Goal: Task Accomplishment & Management: Manage account settings

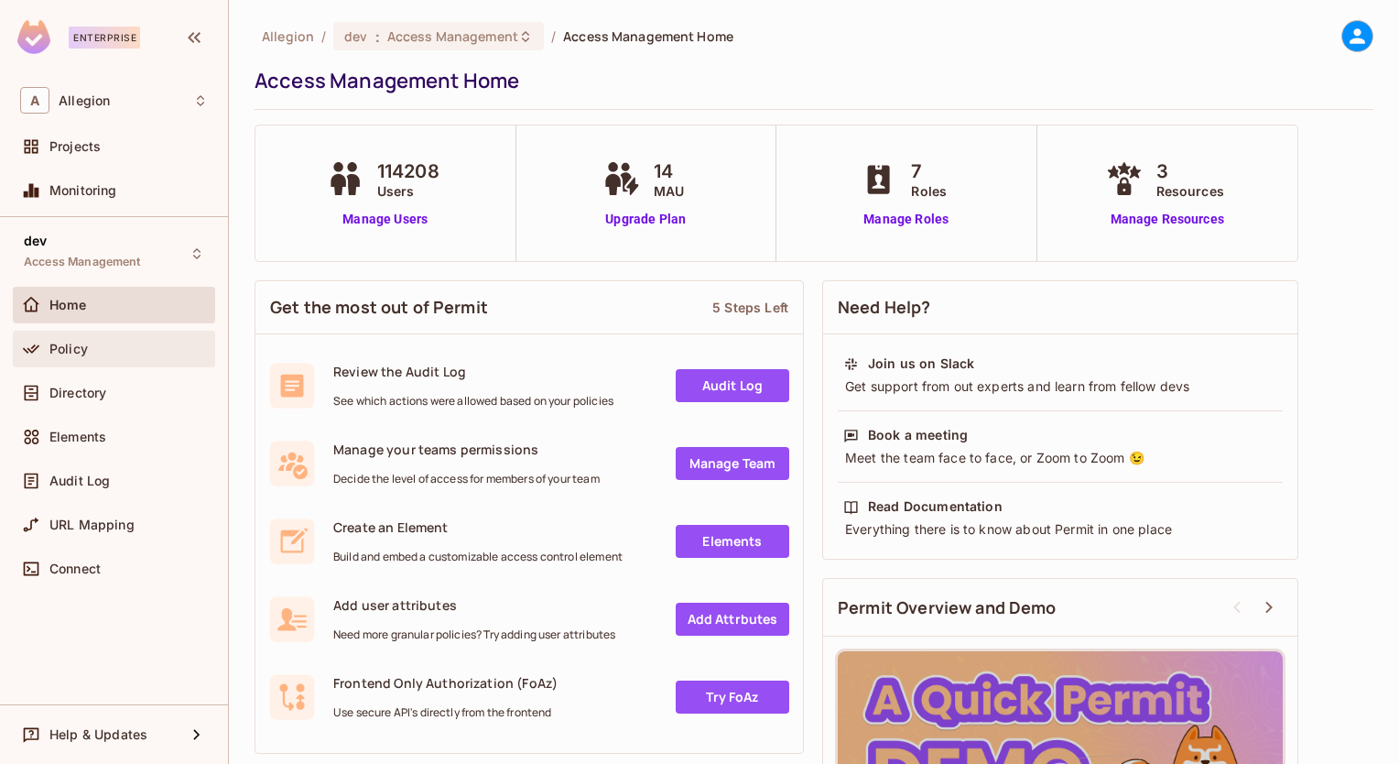
click at [110, 356] on div "Policy" at bounding box center [114, 349] width 188 height 22
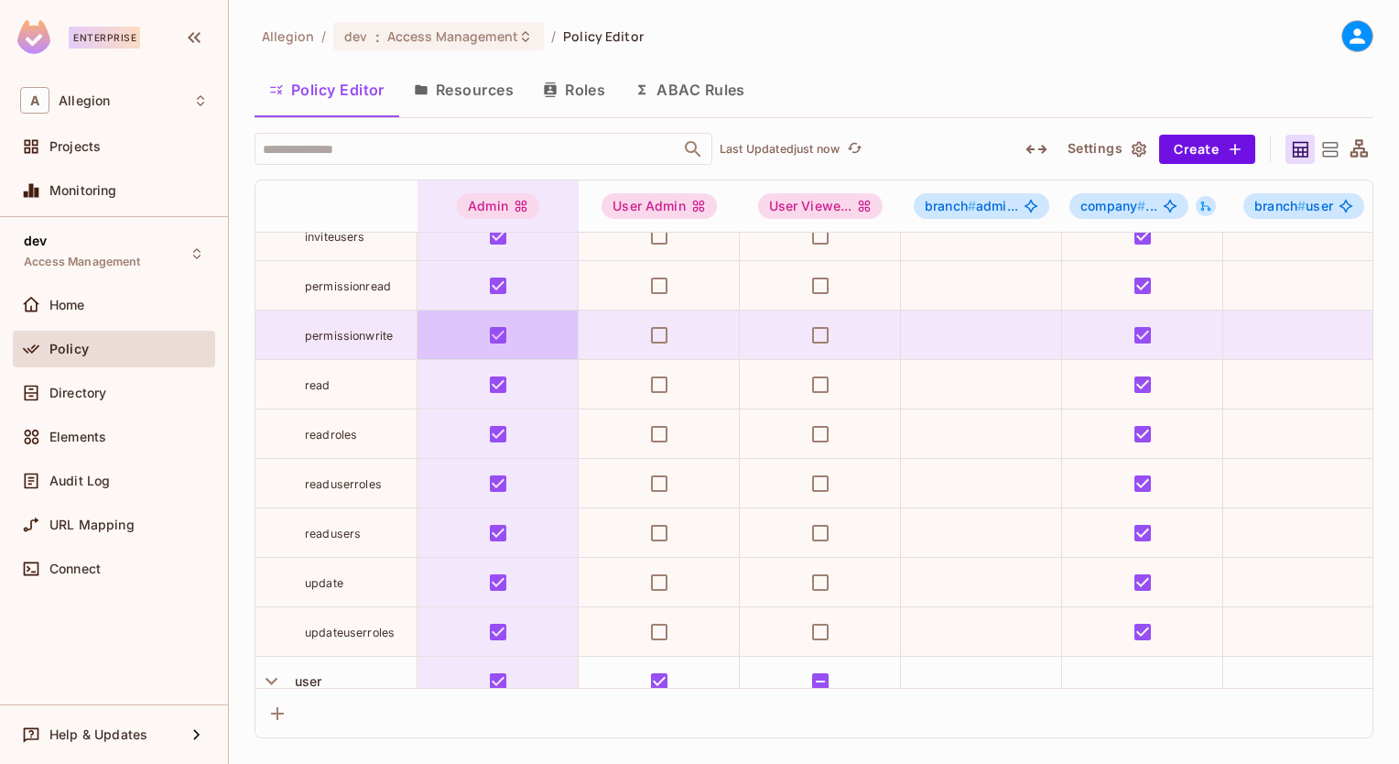
scroll to position [381, 0]
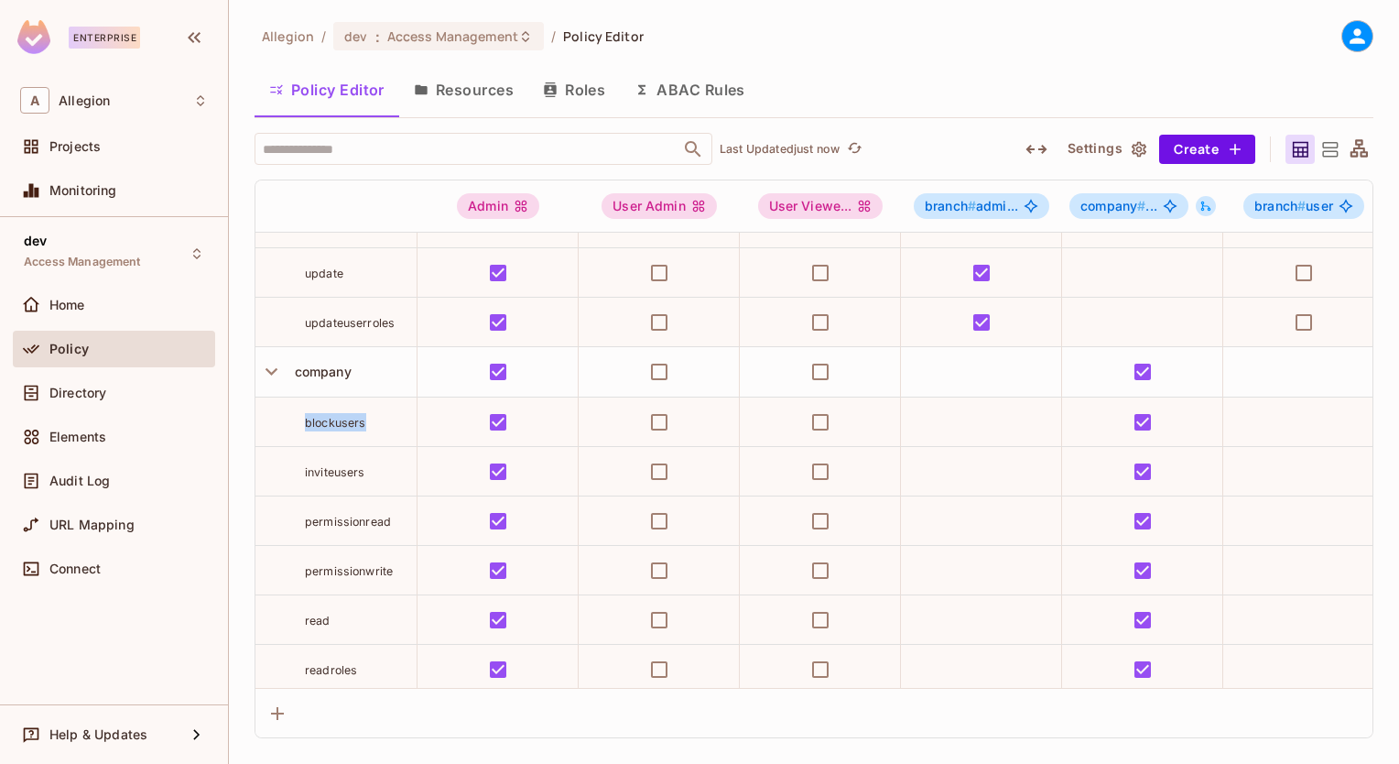
drag, startPoint x: 375, startPoint y: 428, endPoint x: 300, endPoint y: 417, distance: 75.0
click at [300, 417] on div "blockusers" at bounding box center [335, 422] width 161 height 18
drag, startPoint x: 300, startPoint y: 417, endPoint x: 331, endPoint y: 420, distance: 30.4
copy span "blockusers"
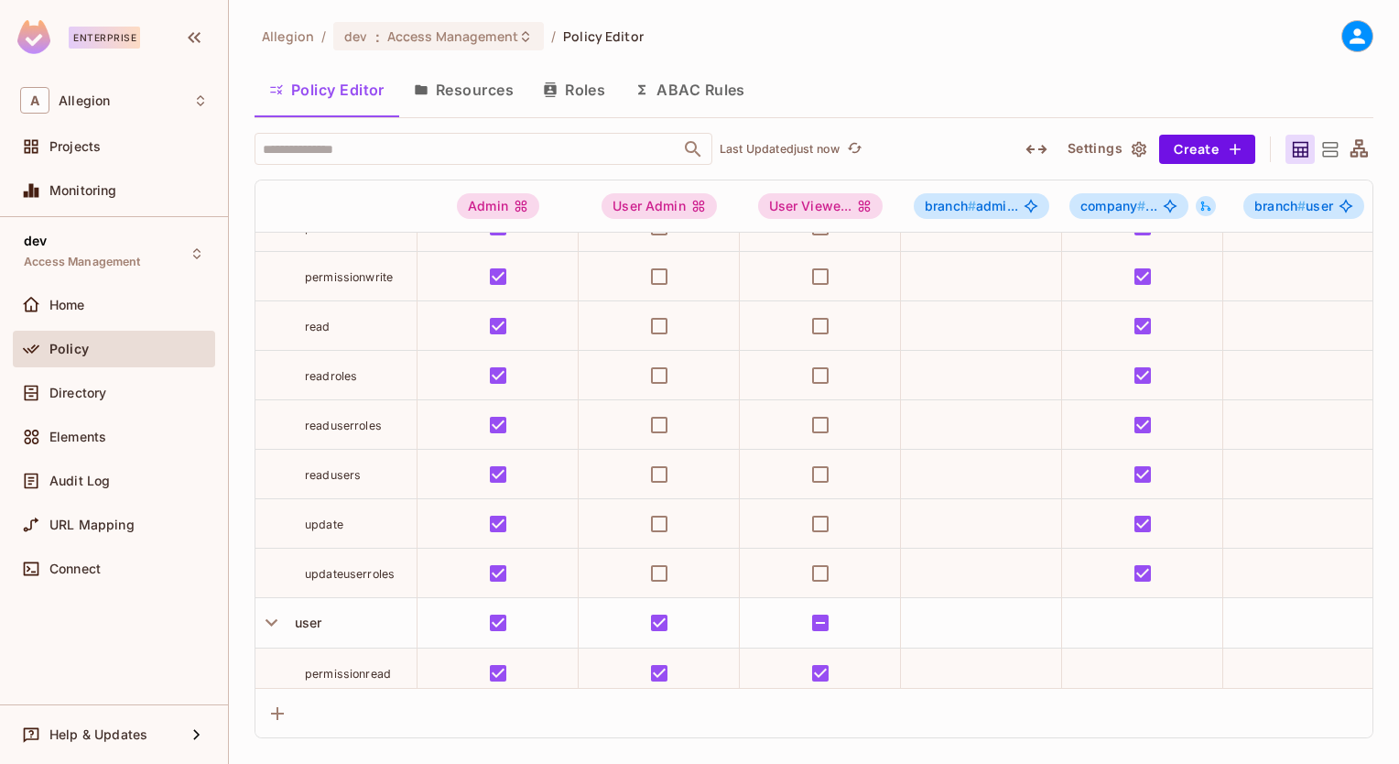
scroll to position [747, 0]
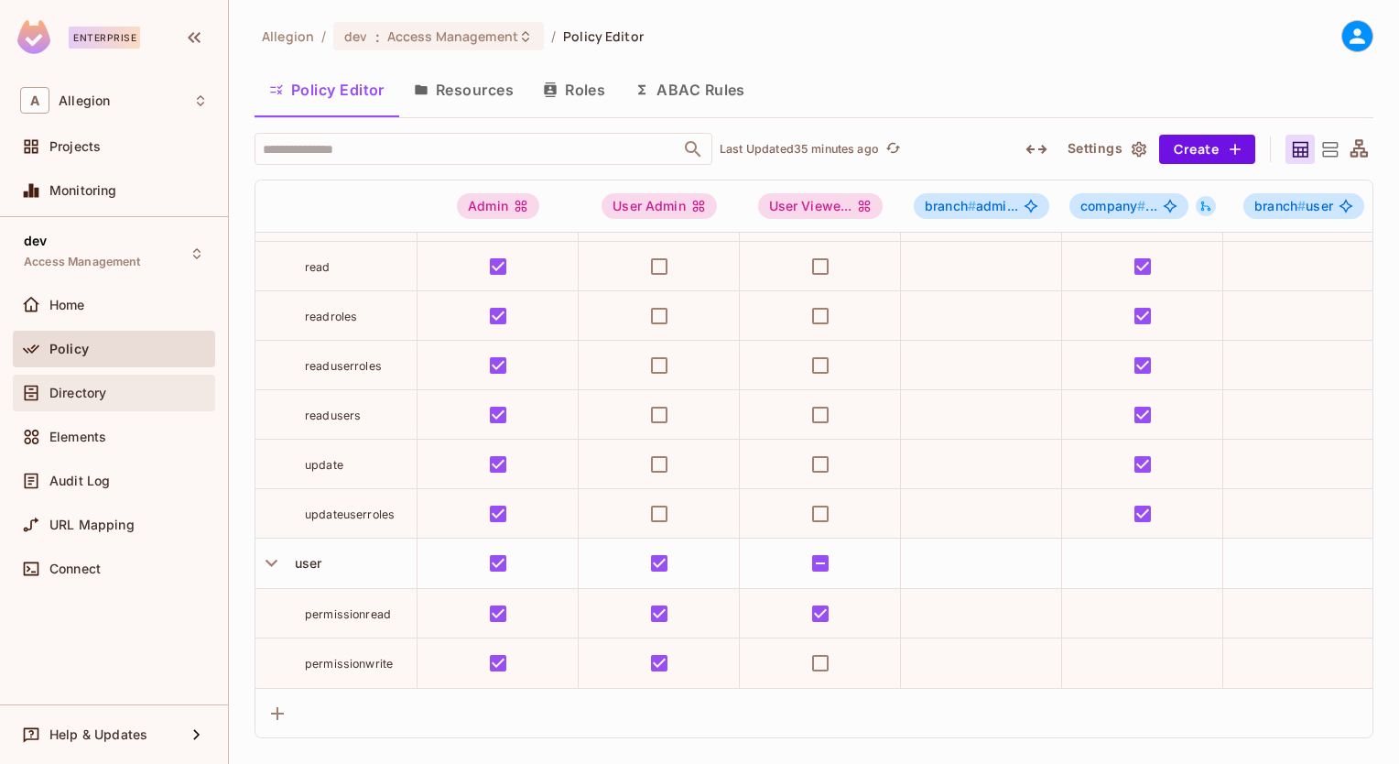
click at [106, 401] on div "Directory" at bounding box center [114, 393] width 188 height 22
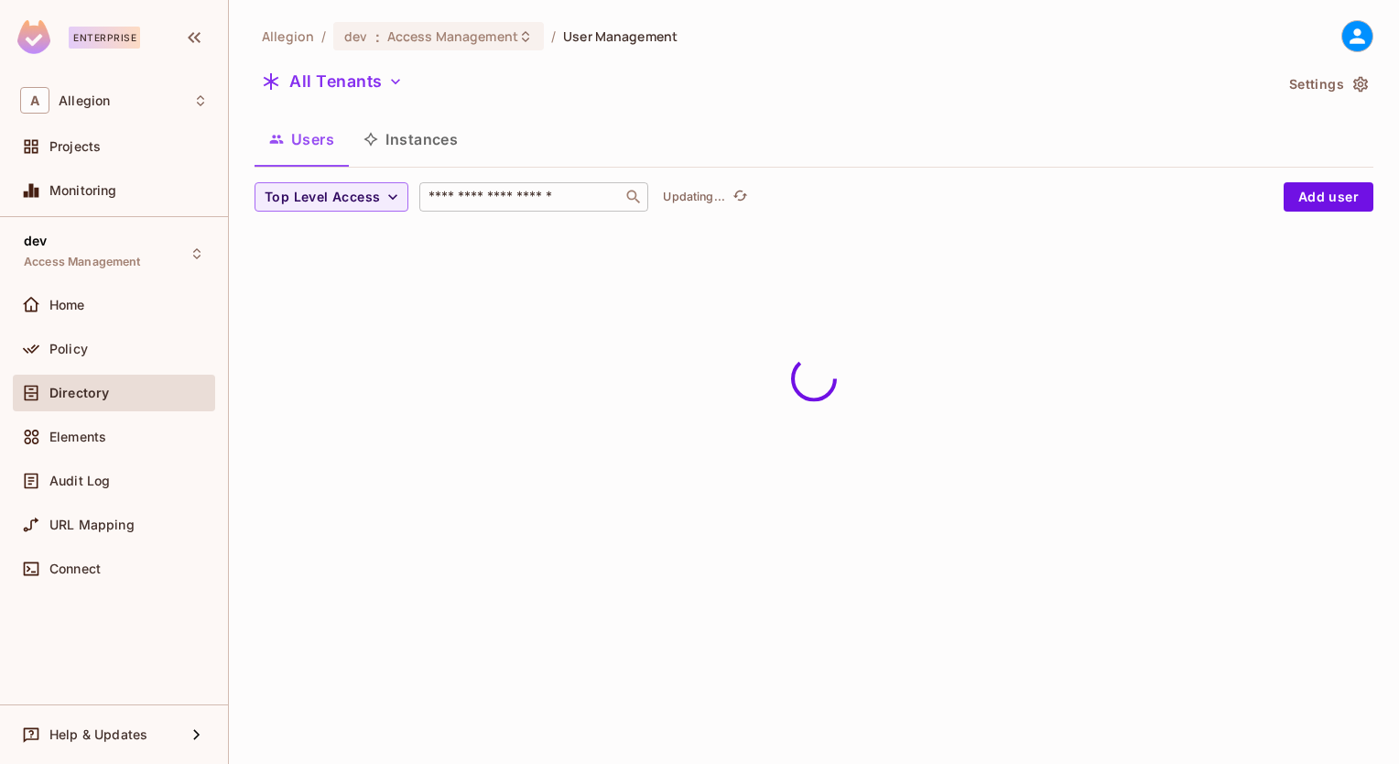
click at [461, 182] on div "​" at bounding box center [533, 196] width 229 height 29
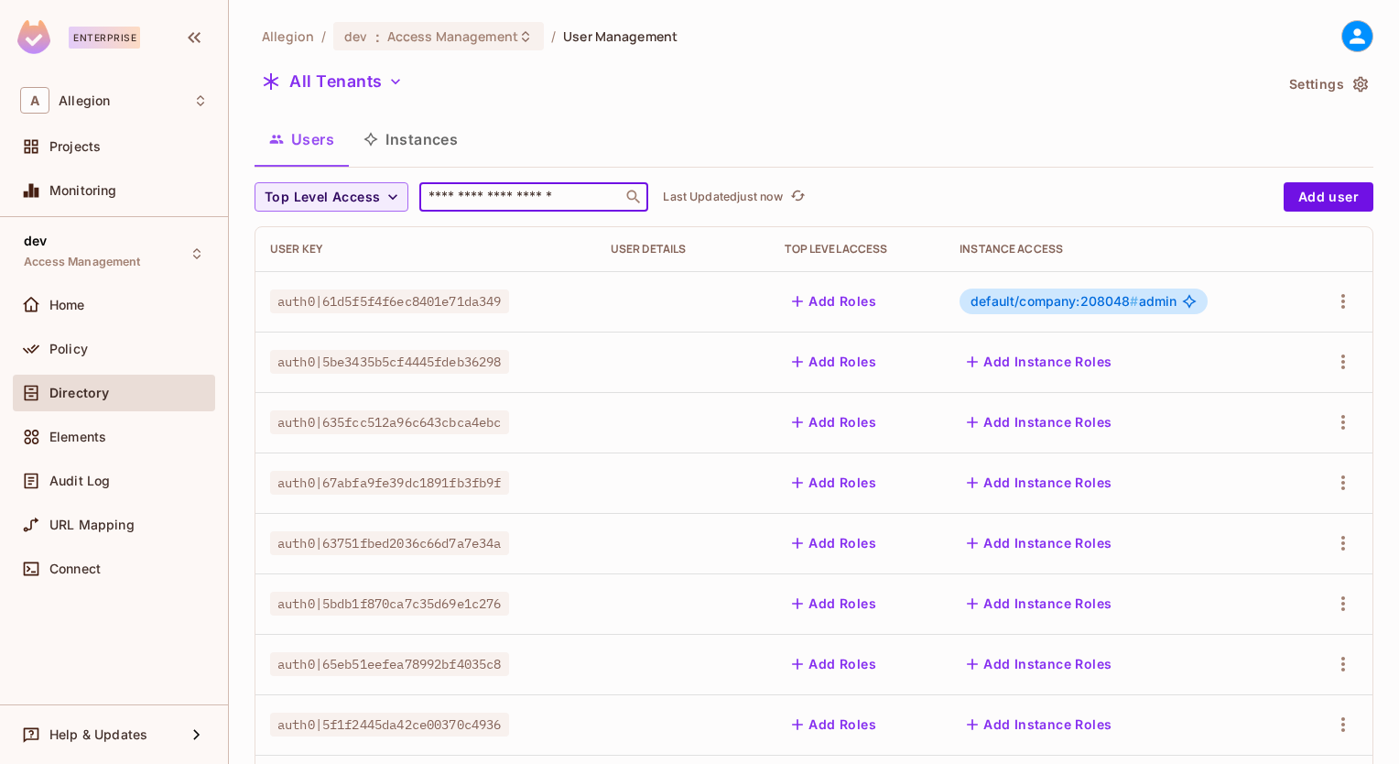
paste input "**********"
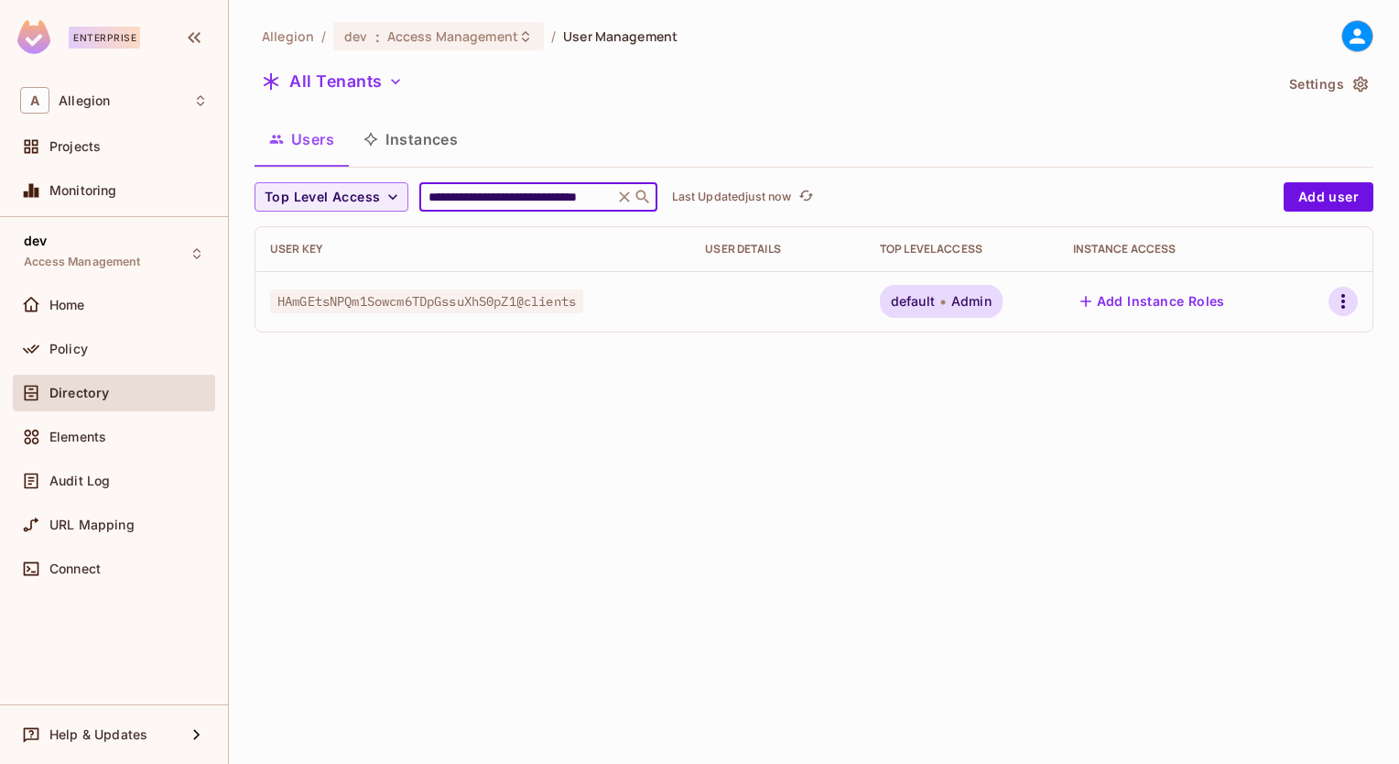
type input "**********"
click at [1345, 304] on icon "button" at bounding box center [1343, 301] width 22 height 22
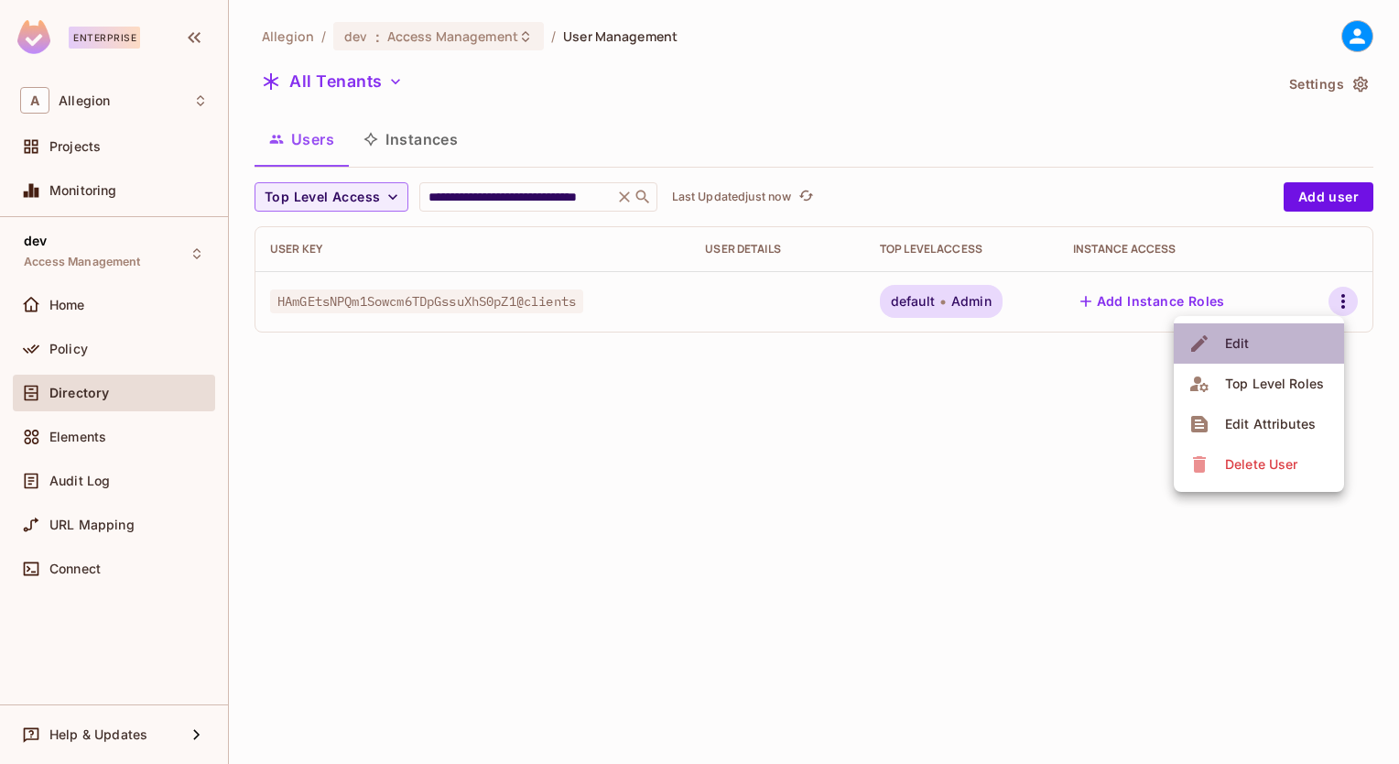
click at [1289, 345] on li "Edit" at bounding box center [1259, 343] width 170 height 40
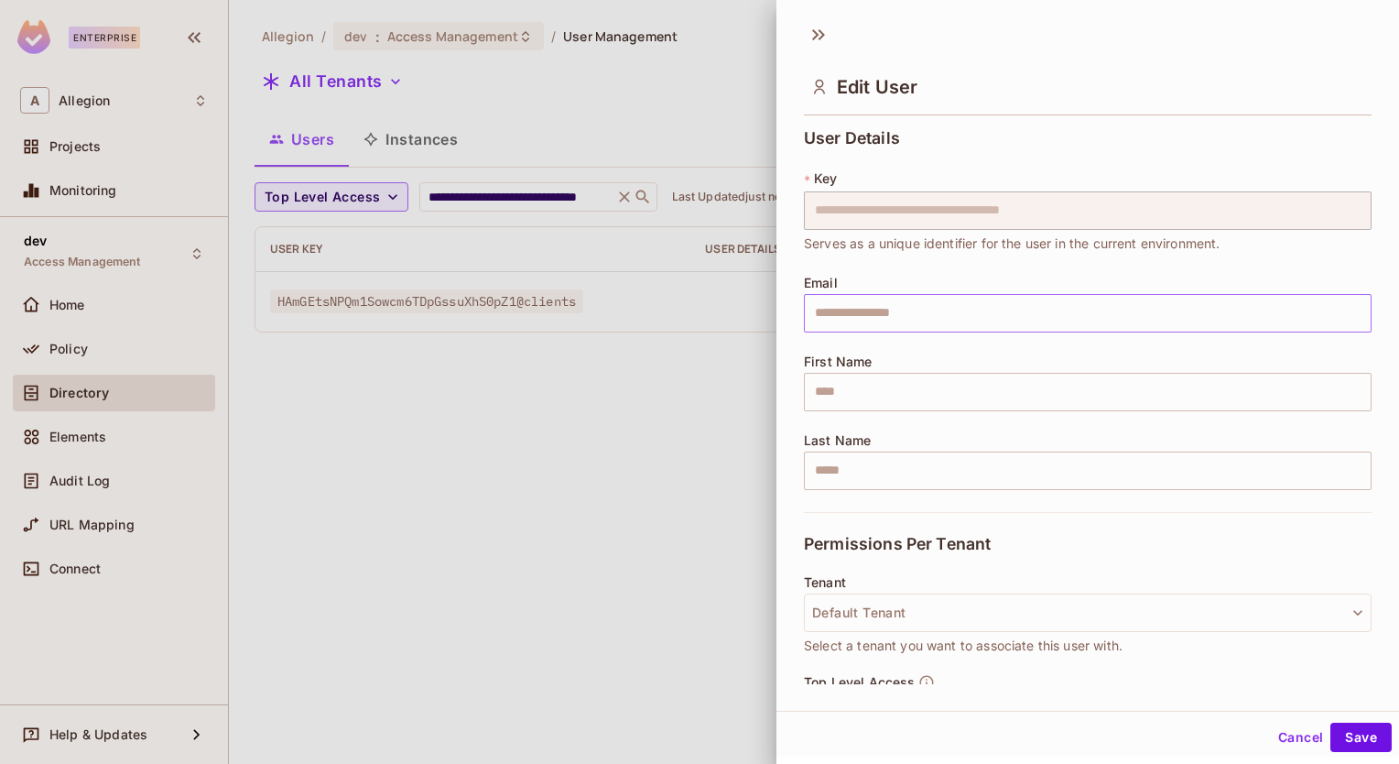
scroll to position [209, 0]
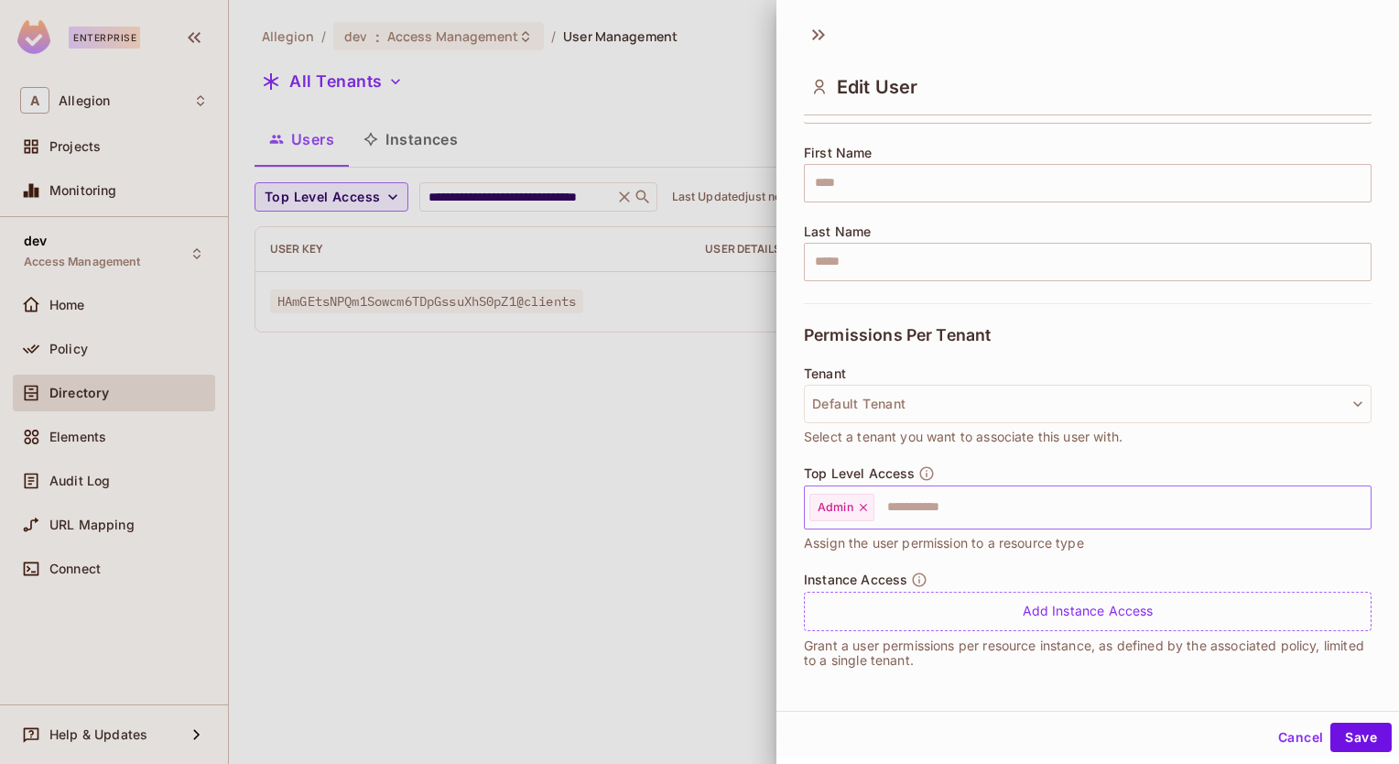
click at [864, 507] on icon at bounding box center [863, 507] width 13 height 13
click at [1354, 734] on button "Save" at bounding box center [1360, 736] width 61 height 29
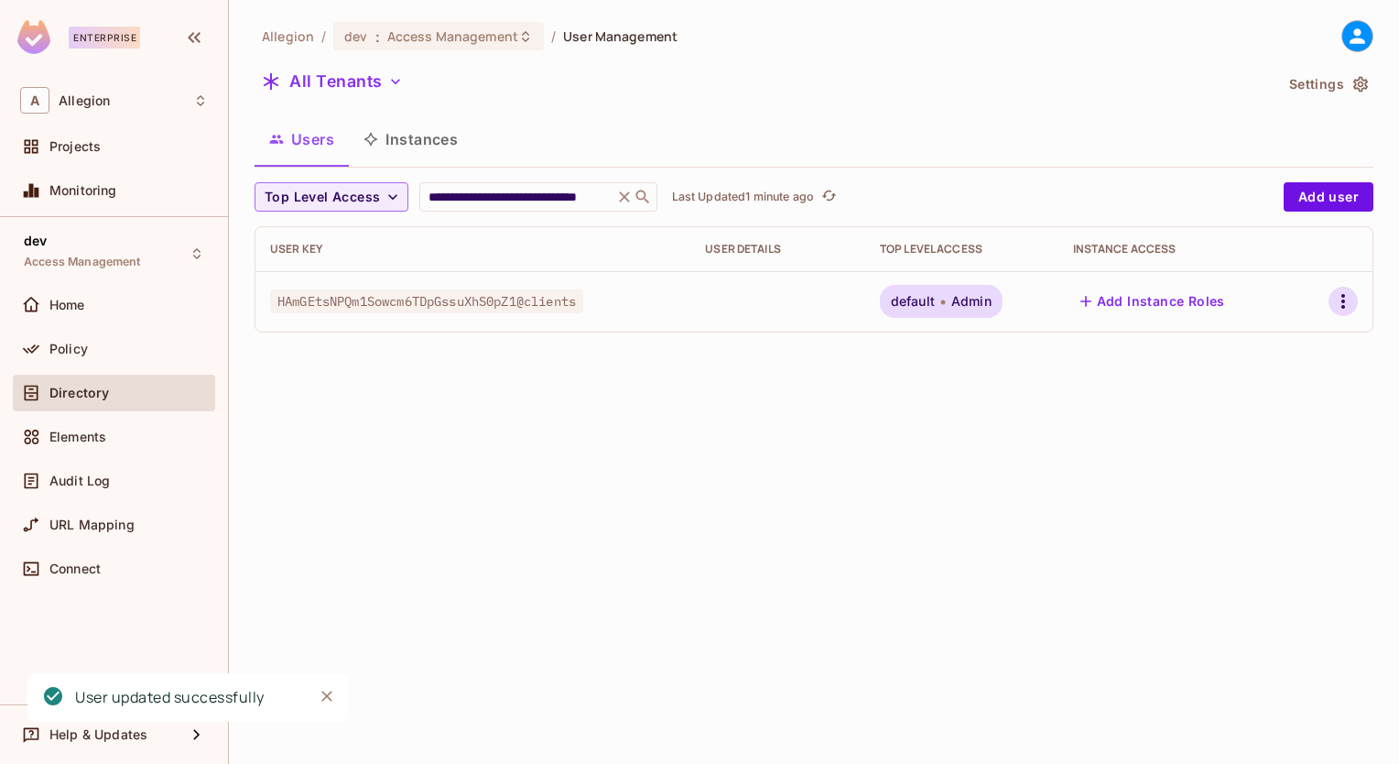
click at [1345, 296] on icon "button" at bounding box center [1343, 301] width 22 height 22
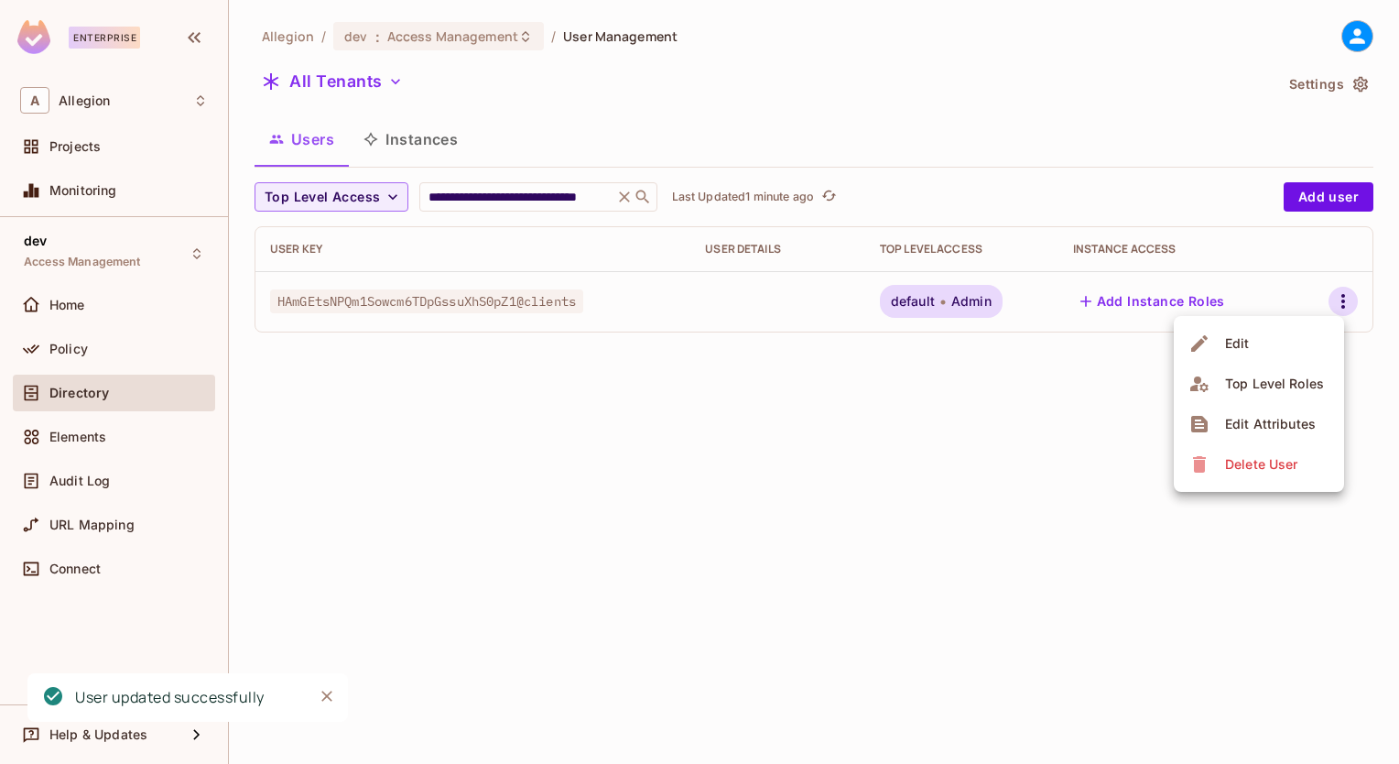
click at [1275, 346] on li "Edit" at bounding box center [1259, 343] width 170 height 40
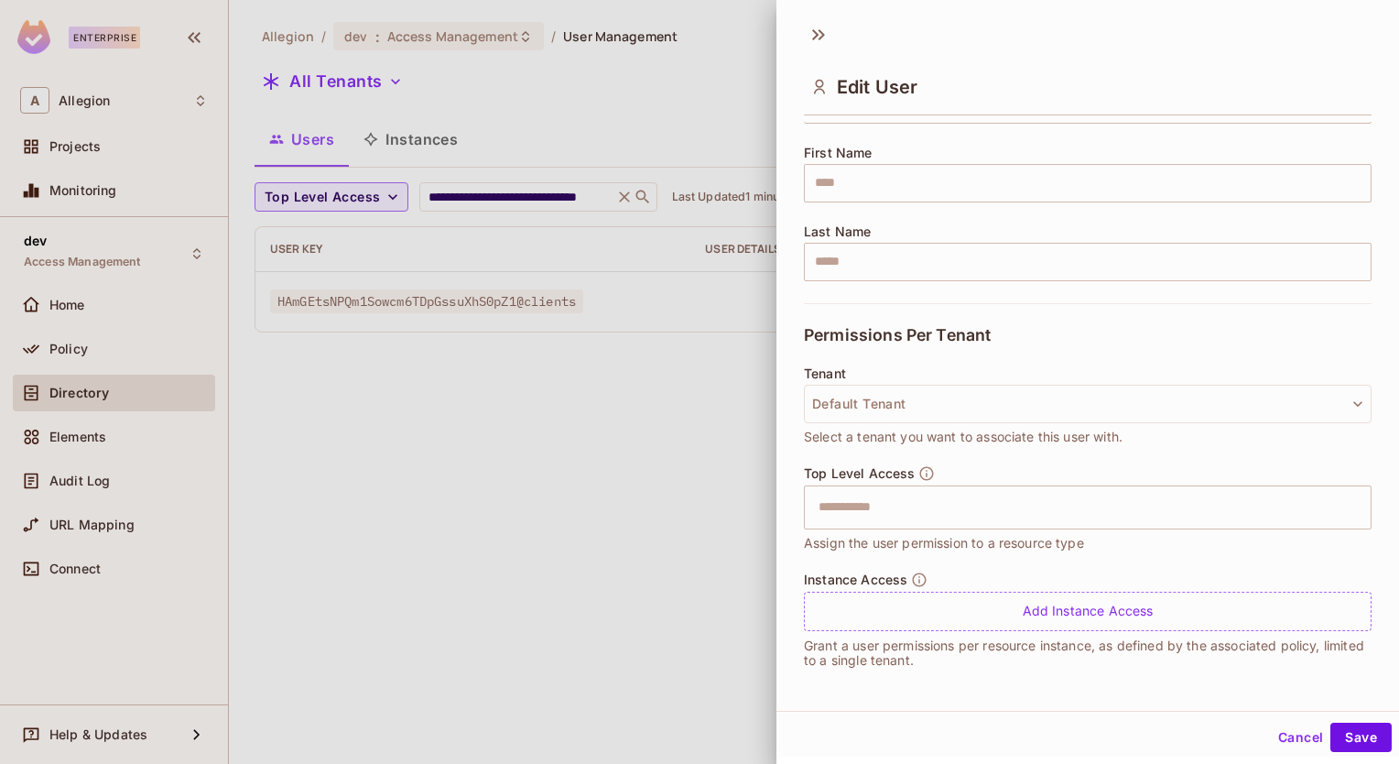
drag, startPoint x: 485, startPoint y: 501, endPoint x: 332, endPoint y: 252, distance: 292.3
click at [483, 489] on div at bounding box center [699, 382] width 1399 height 764
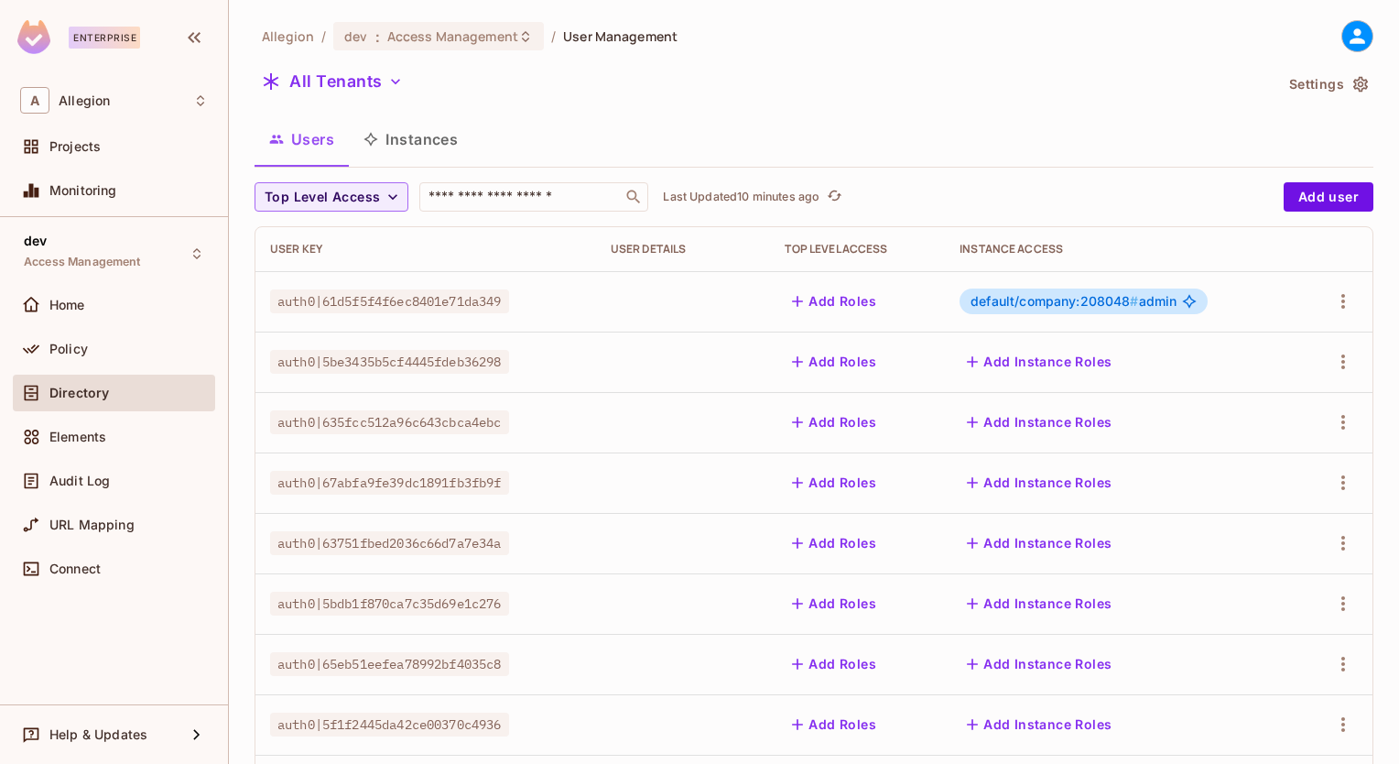
click at [963, 60] on div "Allegion / dev : Access Management / User Management All Tenants Settings Users…" at bounding box center [814, 636] width 1119 height 1233
